Goal: Communication & Community: Answer question/provide support

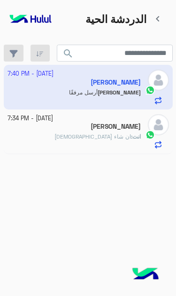
click at [128, 79] on app-inbox-user "3 October - 7:40 PM Hassan Mohamed Hassan أرسل مرفقًا" at bounding box center [88, 87] width 169 height 44
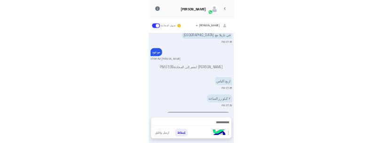
scroll to position [175, 0]
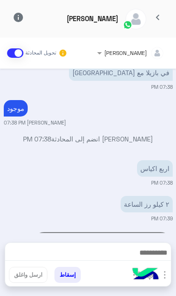
click at [64, 232] on audio "Your browser does not support the audio tag." at bounding box center [102, 244] width 141 height 25
click at [63, 232] on audio "Your browser does not support the audio tag." at bounding box center [102, 244] width 141 height 25
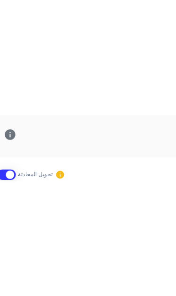
scroll to position [168, 0]
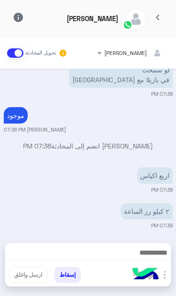
click at [62, 239] on audio "Your browser does not support the audio tag." at bounding box center [102, 251] width 141 height 25
click at [11, 254] on img at bounding box center [5, 259] width 11 height 11
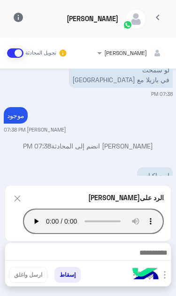
click at [18, 205] on img at bounding box center [17, 199] width 10 height 12
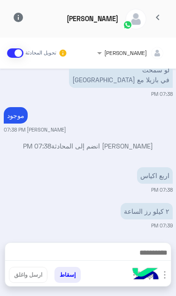
click at [11, 254] on img at bounding box center [5, 259] width 11 height 11
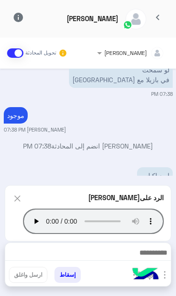
scroll to position [254, 0]
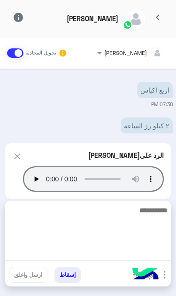
click at [127, 254] on textarea at bounding box center [88, 233] width 166 height 56
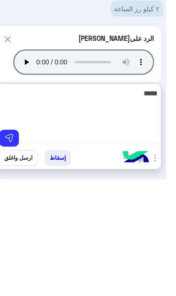
scroll to position [0, 0]
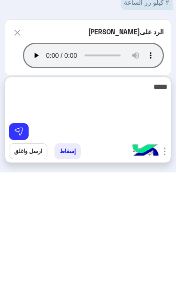
type textarea "*****"
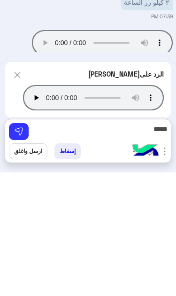
click at [20, 251] on img at bounding box center [18, 255] width 9 height 9
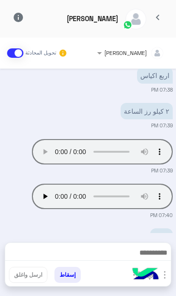
scroll to position [254, 0]
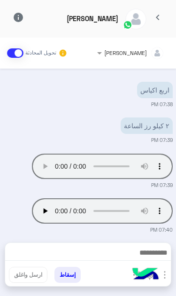
click at [162, 15] on span "chevron_left" at bounding box center [157, 17] width 11 height 11
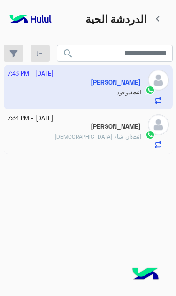
click at [45, 123] on div "Ola" at bounding box center [75, 128] width 134 height 10
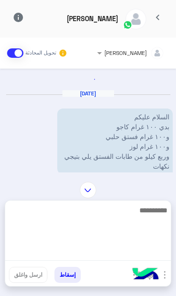
click at [125, 257] on textarea at bounding box center [88, 233] width 166 height 56
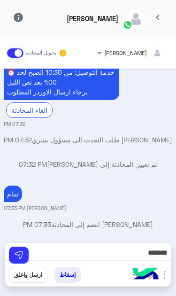
scroll to position [128, 0]
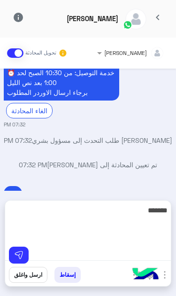
type textarea "******"
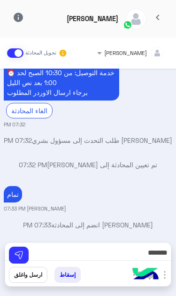
click at [157, 16] on span "chevron_left" at bounding box center [157, 17] width 11 height 11
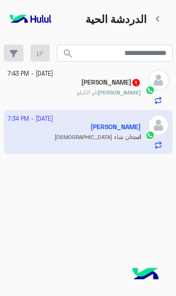
click at [48, 88] on div "Hassan : او الكيلو" at bounding box center [75, 96] width 134 height 16
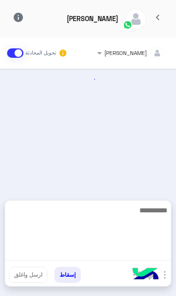
click at [116, 259] on textarea at bounding box center [88, 233] width 166 height 56
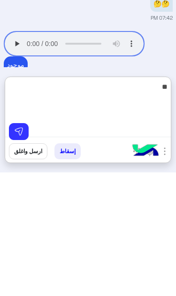
type textarea "*"
type textarea "*********"
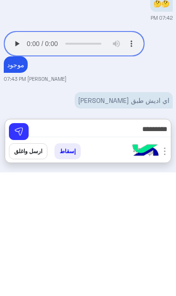
click at [14, 251] on img at bounding box center [18, 255] width 9 height 9
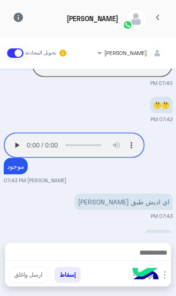
scroll to position [198, 0]
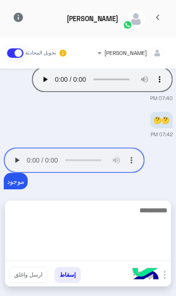
click at [122, 259] on textarea at bounding box center [88, 233] width 166 height 56
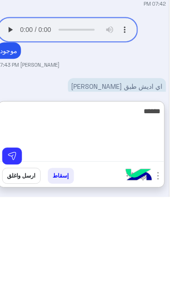
scroll to position [0, 0]
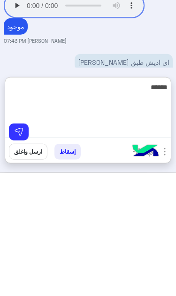
type textarea "******"
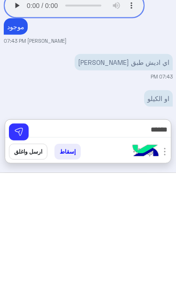
click at [24, 247] on button at bounding box center [19, 255] width 20 height 17
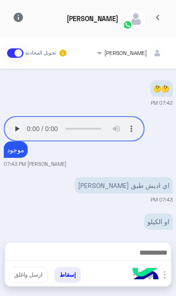
scroll to position [229, 0]
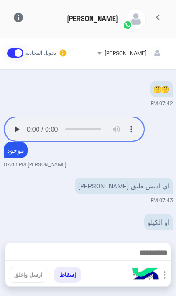
click at [19, 117] on app-msgs-audio "Your browser does not support the audio tag." at bounding box center [74, 129] width 141 height 25
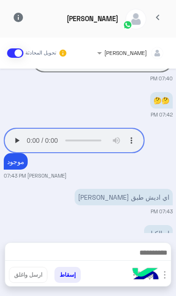
scroll to position [240, 0]
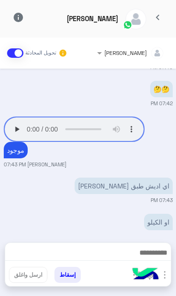
click at [18, 117] on app-msgs-audio "Your browser does not support the audio tag." at bounding box center [74, 129] width 141 height 25
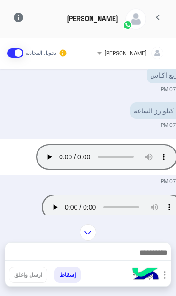
click at [16, 84] on div "Oct 3, 2025 موجود خالد صقر 07:38 PM خالد صقر انضم إلى المحادثة 07:38 PM اربع اك…" at bounding box center [88, 142] width 176 height 146
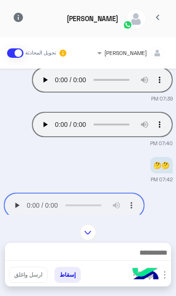
scroll to position [152, 0]
click at [20, 193] on app-msgs-audio "Your browser does not support the audio tag." at bounding box center [74, 205] width 141 height 25
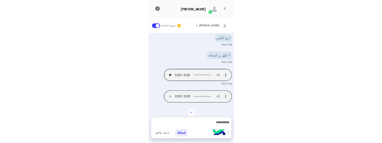
scroll to position [77, 0]
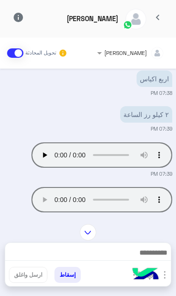
click at [63, 187] on audio "Your browser does not support the audio tag." at bounding box center [102, 199] width 141 height 25
click at [74, 187] on audio "Your browser does not support the audio tag." at bounding box center [102, 199] width 141 height 25
click at [69, 187] on audio "Your browser does not support the audio tag." at bounding box center [102, 199] width 141 height 25
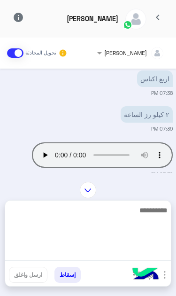
click at [126, 260] on textarea at bounding box center [88, 233] width 166 height 56
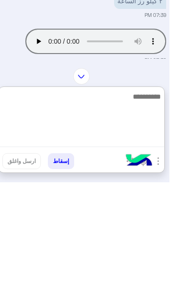
scroll to position [0, 0]
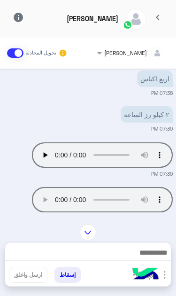
click at [162, 277] on img at bounding box center [145, 275] width 33 height 33
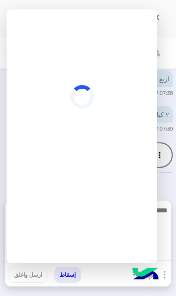
click at [168, 254] on textarea at bounding box center [88, 233] width 166 height 56
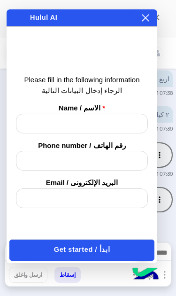
click at [151, 11] on div "× هل تريد إنهاء المحادثة ؟ Do you want to end the conversation? نعم / Yes لا / …" at bounding box center [82, 17] width 151 height 17
click at [146, 15] on icon at bounding box center [146, 18] width 8 height 8
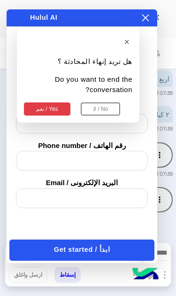
click at [150, 19] on button at bounding box center [145, 18] width 9 height 10
click at [40, 103] on button "نعم / Yes" at bounding box center [47, 109] width 47 height 13
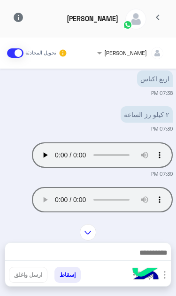
click at [165, 278] on img "button" at bounding box center [164, 275] width 11 height 11
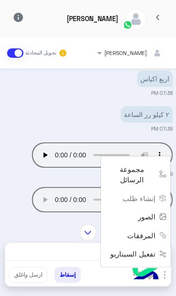
click at [150, 222] on button "الصور" at bounding box center [151, 216] width 40 height 19
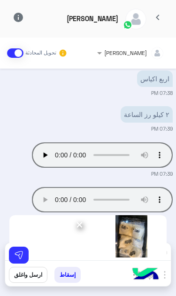
click at [23, 256] on img at bounding box center [18, 255] width 9 height 9
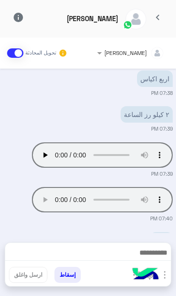
scroll to position [229, 0]
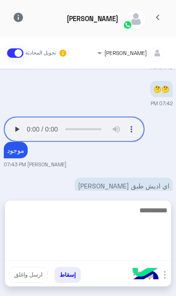
click at [136, 260] on textarea at bounding box center [88, 233] width 166 height 56
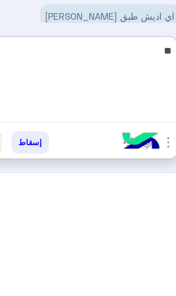
type textarea "*"
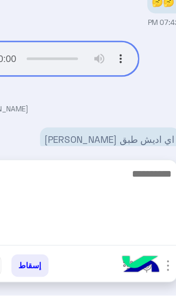
click at [94, 205] on textarea at bounding box center [88, 233] width 166 height 56
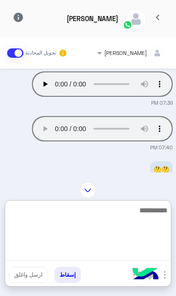
scroll to position [148, 0]
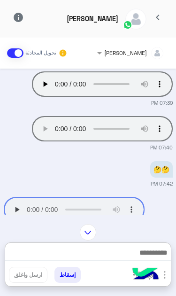
click at [87, 224] on img at bounding box center [88, 232] width 16 height 16
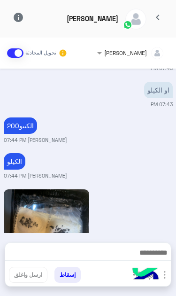
scroll to position [360, 0]
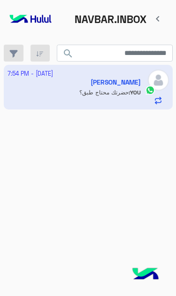
click at [43, 82] on app-inbox-user "3 October - 7:54 PM Hassan Mohamed YOU : حضرتك محتاج طبق؟" at bounding box center [88, 87] width 169 height 44
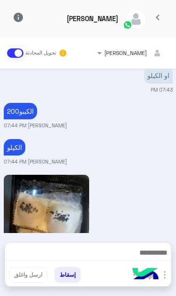
scroll to position [598, 0]
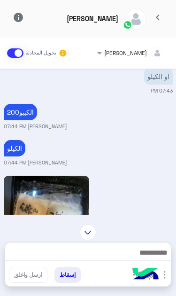
click at [30, 176] on img at bounding box center [47, 233] width 86 height 114
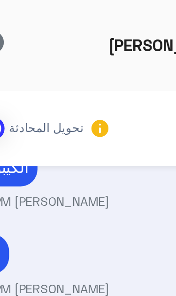
scroll to position [670, 0]
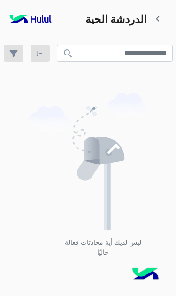
click at [21, 68] on div "ليس لديك أية محادثات فعالة حاليًا" at bounding box center [88, 179] width 176 height 235
click at [20, 57] on button "button" at bounding box center [14, 53] width 20 height 17
click at [155, 13] on link "chevron_left" at bounding box center [158, 18] width 23 height 17
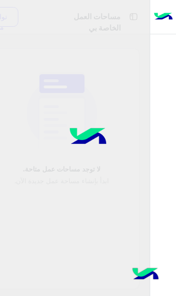
click at [156, 20] on img at bounding box center [163, 17] width 19 height 20
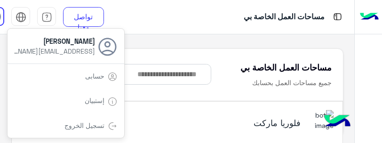
click at [44, 50] on span "[EMAIL_ADDRESS][DOMAIN_NAME]" at bounding box center [52, 51] width 85 height 10
click at [58, 76] on div "حسابى" at bounding box center [66, 76] width 117 height 25
click at [71, 76] on div "حسابى" at bounding box center [66, 76] width 117 height 25
click at [88, 77] on link "حسابى" at bounding box center [94, 76] width 19 height 8
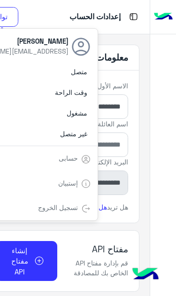
click at [40, 199] on div "تسجيل الخروج" at bounding box center [39, 208] width 117 height 25
click at [66, 204] on link "تسجيل الخروج" at bounding box center [58, 208] width 40 height 8
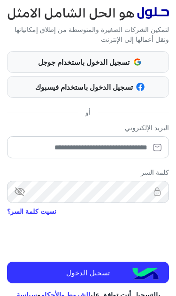
scroll to position [46, 0]
